Goal: Transaction & Acquisition: Purchase product/service

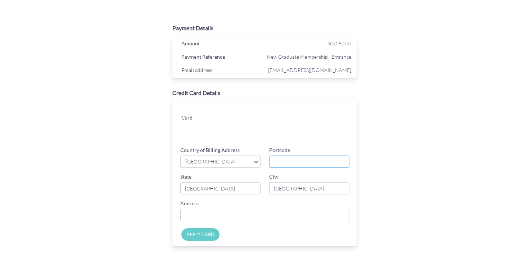
click at [293, 166] on input "Postcode" at bounding box center [309, 162] width 80 height 12
type input "320057"
click at [239, 185] on input "[GEOGRAPHIC_DATA]" at bounding box center [220, 188] width 80 height 12
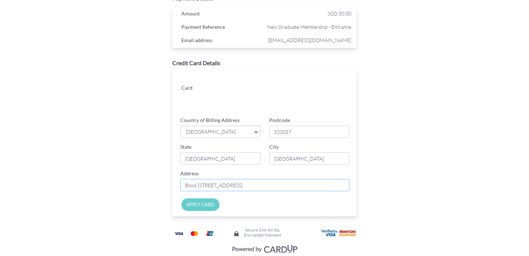
scroll to position [36, 0]
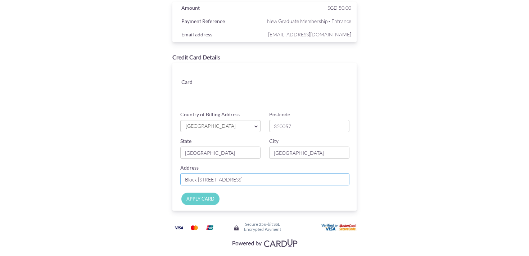
type input "Block [STREET_ADDRESS]"
click at [210, 199] on input "APPLY CARD" at bounding box center [200, 199] width 38 height 13
type input "Applying..."
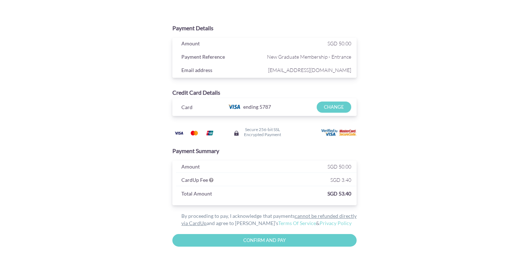
click at [287, 245] on input "Confirm and Pay" at bounding box center [264, 240] width 184 height 13
type input "Please wait..."
